Goal: Find specific page/section: Locate item on page

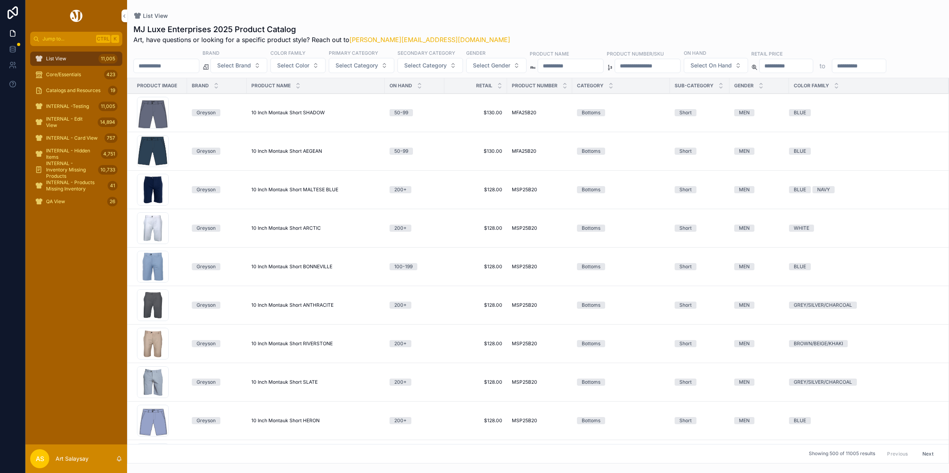
click at [155, 67] on input "scrollable content" at bounding box center [166, 65] width 65 height 11
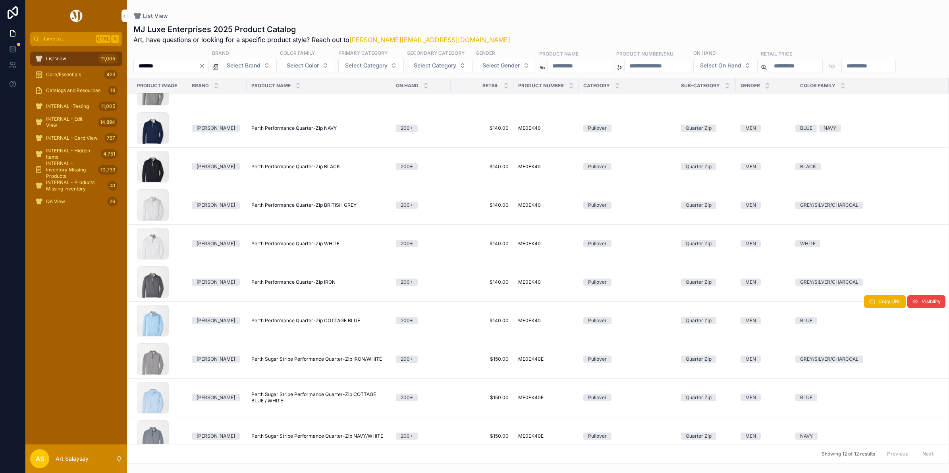
scroll to position [138, 0]
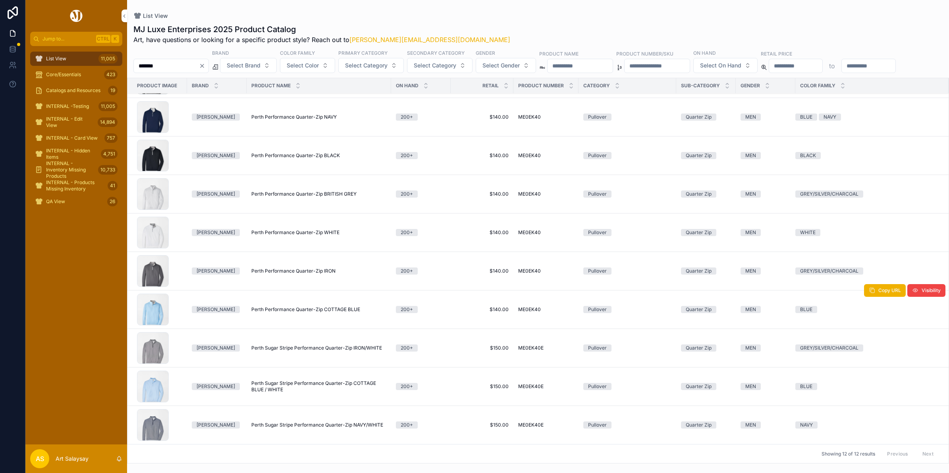
click at [137, 313] on div "ME0EK40_CBLU .jpg" at bounding box center [153, 310] width 32 height 32
drag, startPoint x: 200, startPoint y: 64, endPoint x: 87, endPoint y: 54, distance: 114.4
click at [88, 54] on div "Jump to... Ctrl K List View 11,005 Core/Essentials 423 Catalogs and Resources 1…" at bounding box center [486, 236] width 923 height 473
paste input "scrollable content"
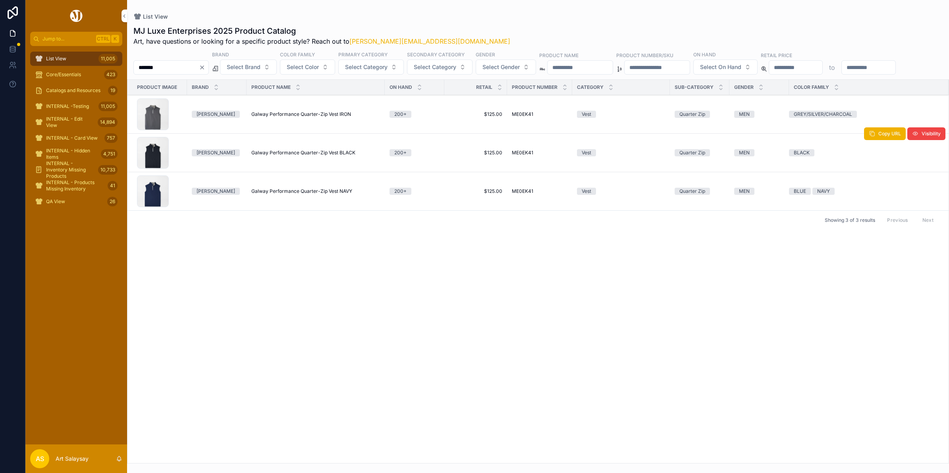
type input "*******"
click at [148, 169] on div "ME0EK41_BLK .jpg" at bounding box center [153, 153] width 32 height 32
